Goal: Task Accomplishment & Management: Complete application form

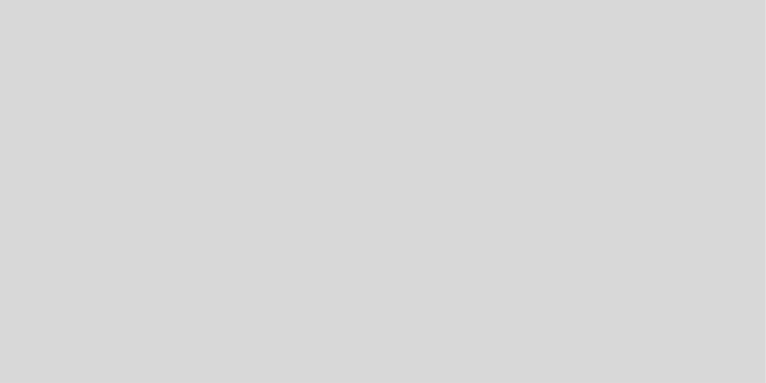
select select "es"
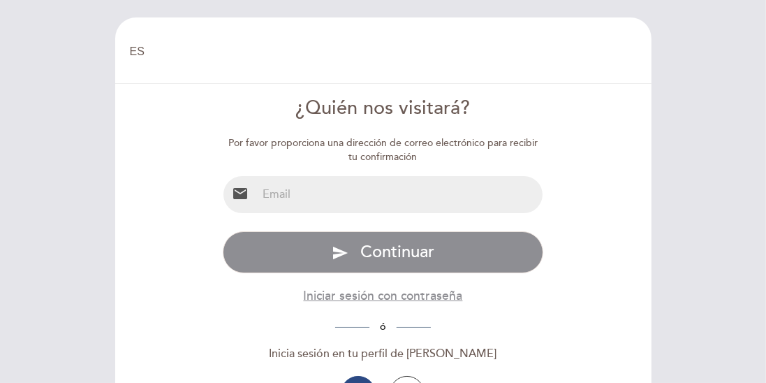
click at [325, 195] on input "email" at bounding box center [399, 194] width 285 height 37
type input "[EMAIL_ADDRESS][DOMAIN_NAME]"
click at [427, 246] on span "Continuar" at bounding box center [397, 252] width 74 height 20
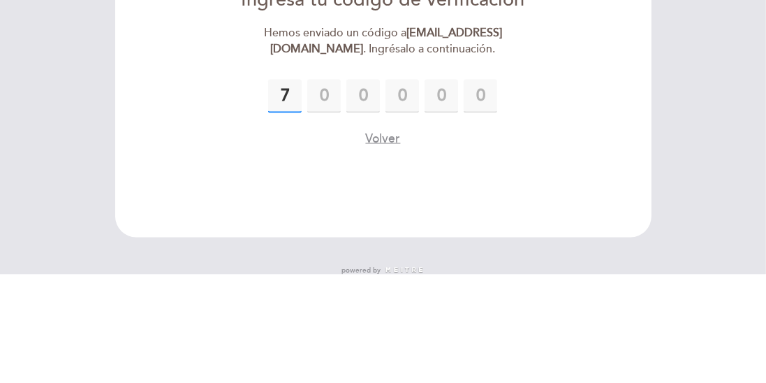
type input "7"
type input "4"
type input "0"
type input "7"
type input "2"
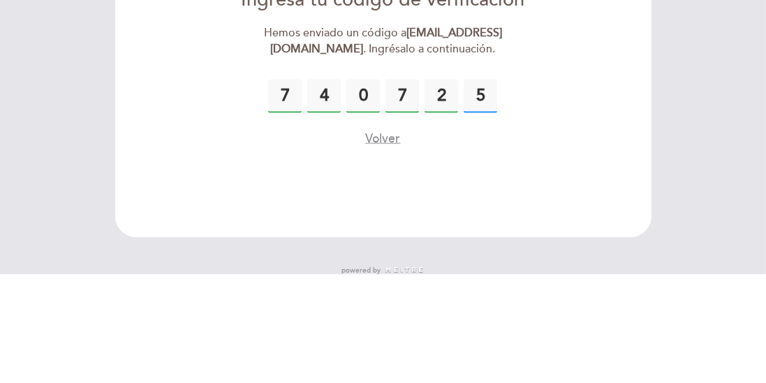
type input "5"
